Goal: Transaction & Acquisition: Obtain resource

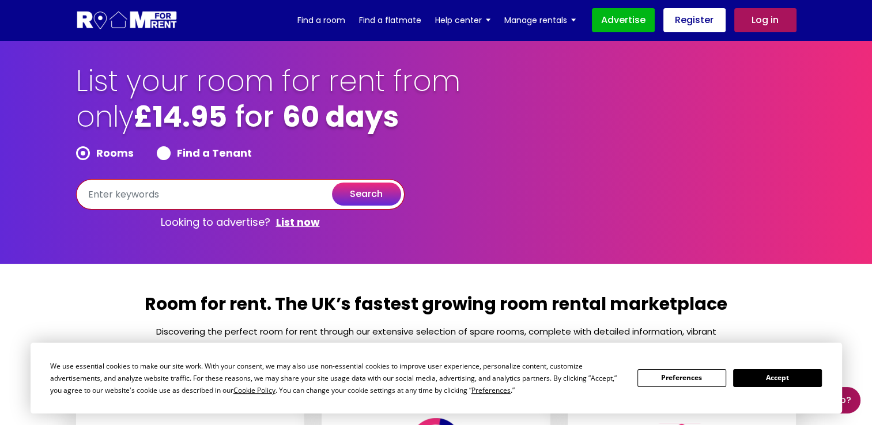
click at [193, 190] on input "text" at bounding box center [240, 194] width 329 height 31
click at [326, 12] on link "Find a room" at bounding box center [321, 20] width 48 height 17
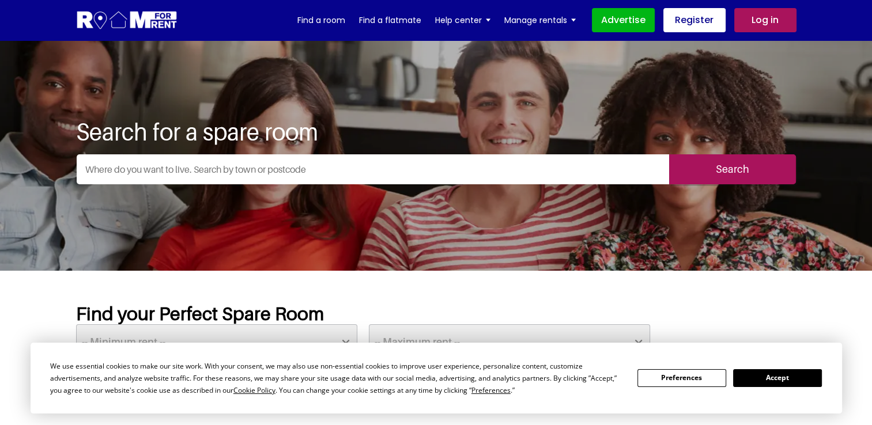
click at [285, 165] on input "text" at bounding box center [373, 169] width 593 height 30
type input "[GEOGRAPHIC_DATA], [GEOGRAPHIC_DATA]"
click at [694, 176] on input "Search" at bounding box center [732, 169] width 127 height 30
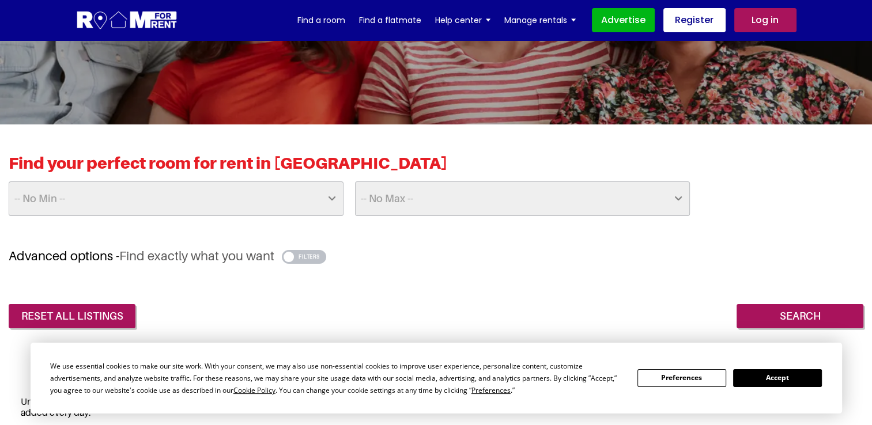
scroll to position [179, 0]
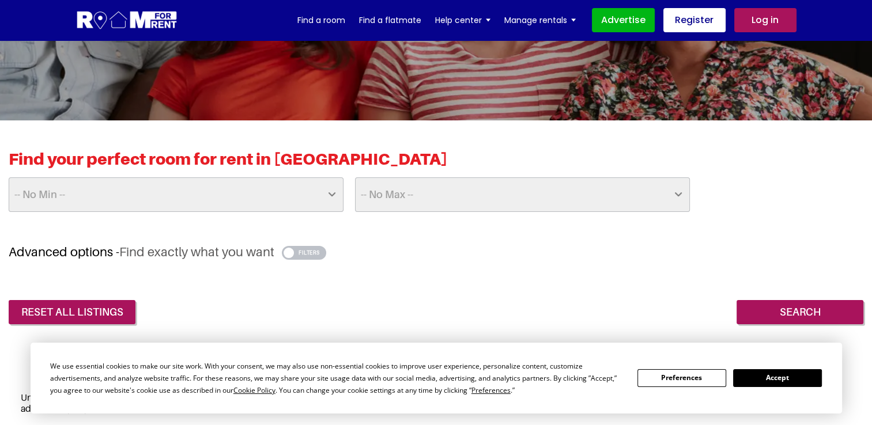
click at [749, 378] on button "Accept" at bounding box center [777, 379] width 89 height 18
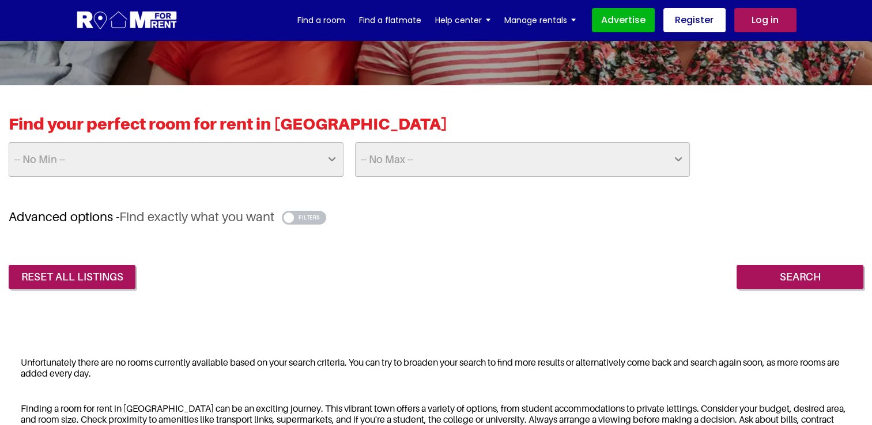
scroll to position [0, 0]
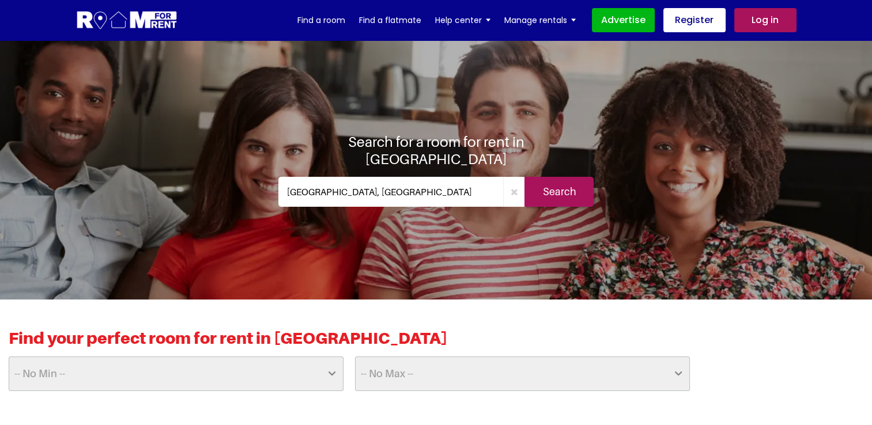
drag, startPoint x: 392, startPoint y: 192, endPoint x: 182, endPoint y: 220, distance: 212.2
click at [182, 220] on div "Search for a room for rent in Newcastle upon Tyne Newcastle upon Tyne, UK Search" at bounding box center [436, 169] width 674 height 259
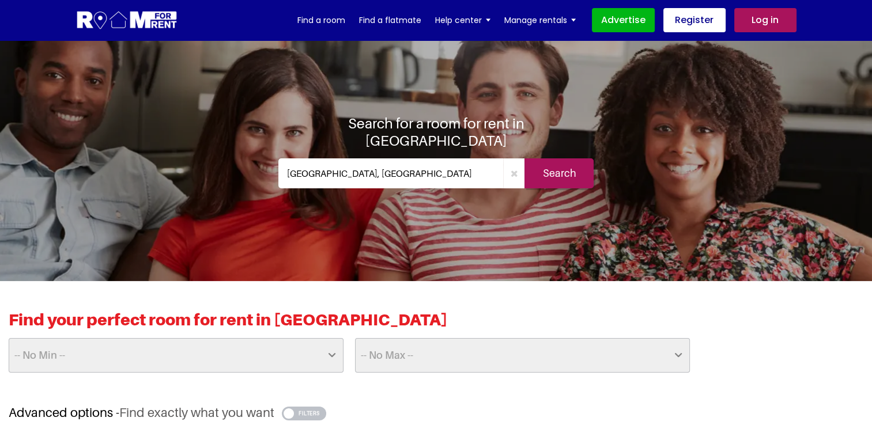
scroll to position [18, 0]
type input "Gateshead, UK"
click at [544, 169] on input "Search" at bounding box center [559, 174] width 69 height 30
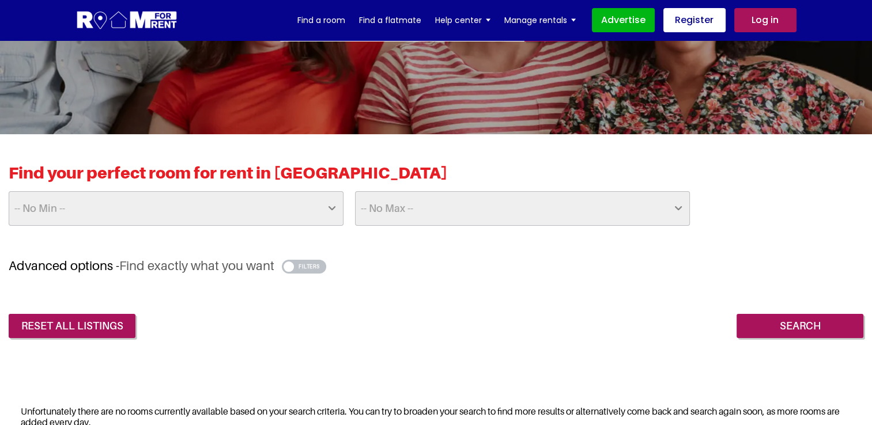
scroll to position [165, 0]
